Goal: Task Accomplishment & Management: Manage account settings

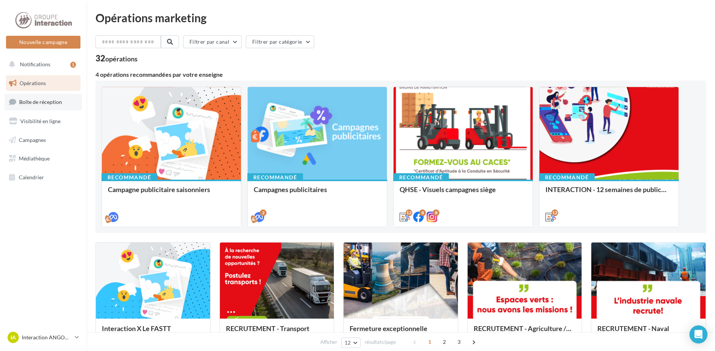
click at [45, 99] on span "Boîte de réception" at bounding box center [40, 102] width 43 height 6
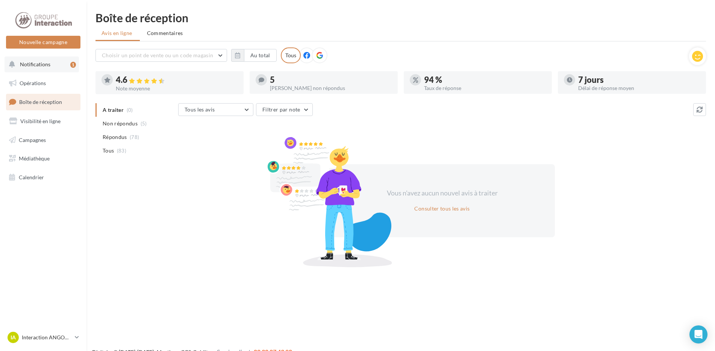
click at [42, 64] on span "Notifications" at bounding box center [35, 64] width 30 height 6
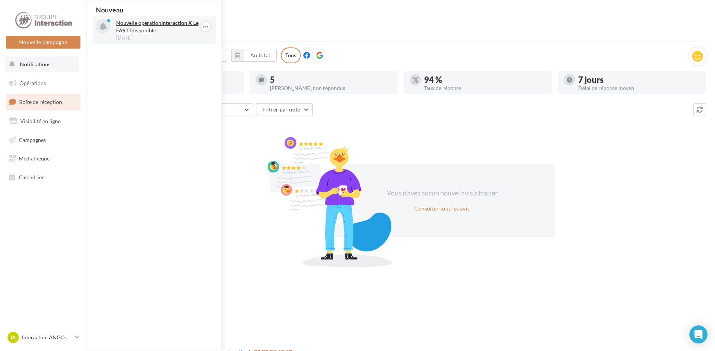
click at [178, 29] on p "Nouvelle opération Interaction X Le FASTT disponible" at bounding box center [159, 26] width 87 height 15
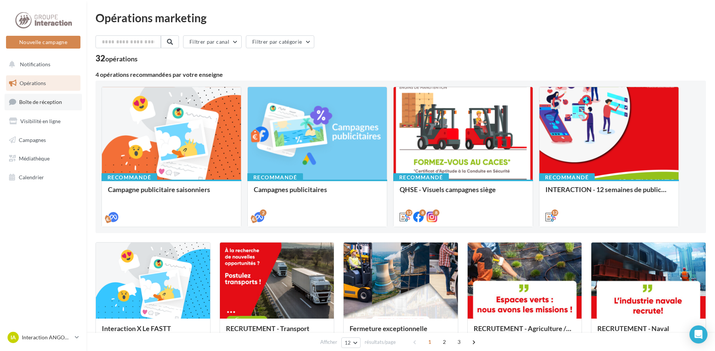
click at [41, 103] on span "Boîte de réception" at bounding box center [40, 102] width 43 height 6
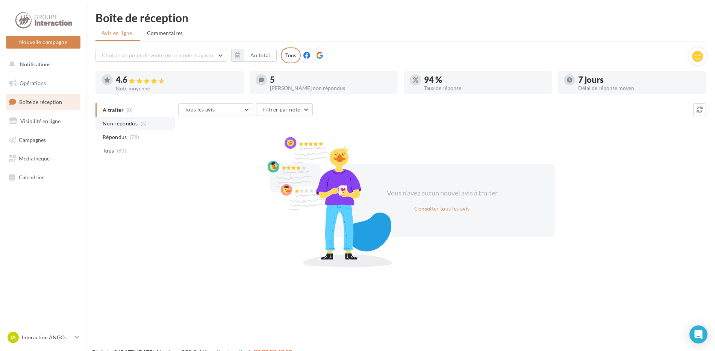
click at [113, 122] on span "Non répondus" at bounding box center [120, 124] width 35 height 8
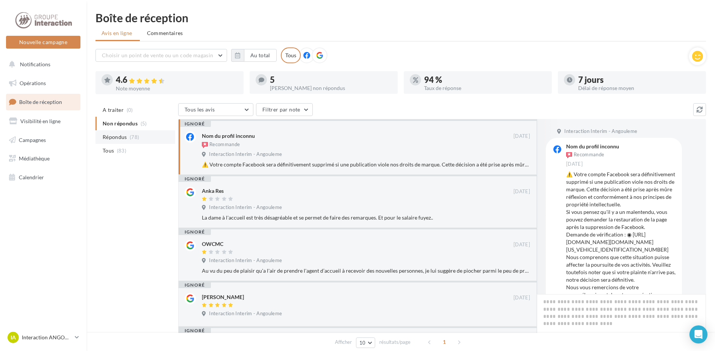
click at [126, 134] on span "Répondus" at bounding box center [115, 137] width 24 height 8
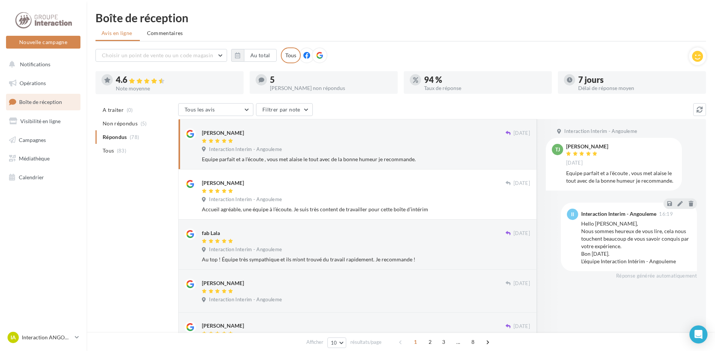
click at [333, 141] on div at bounding box center [354, 141] width 304 height 6
